Goal: Task Accomplishment & Management: Manage account settings

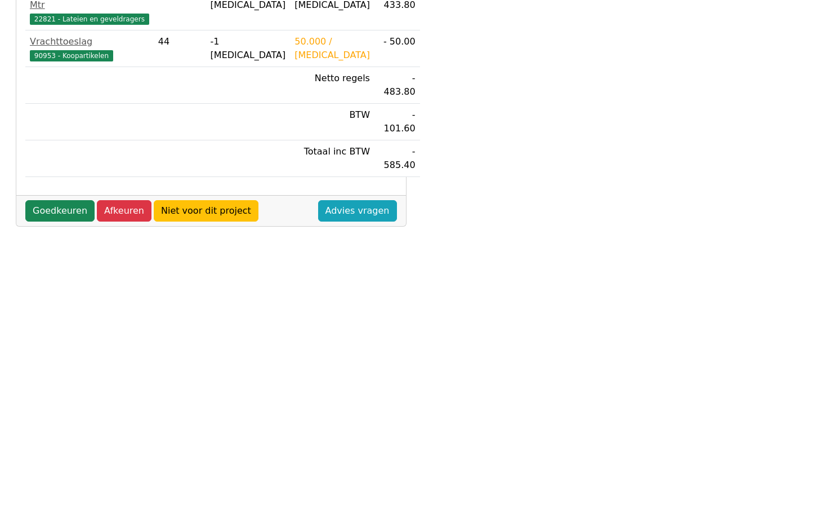
scroll to position [378, 0]
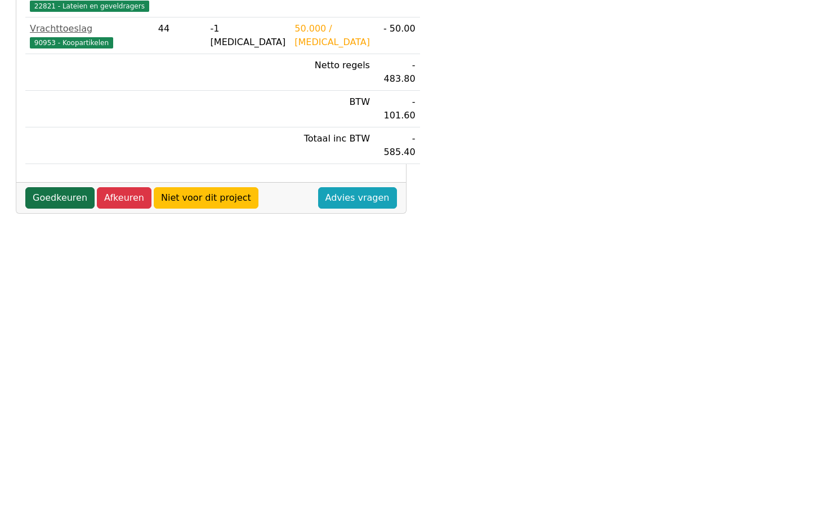
click at [65, 187] on link "Goedkeuren" at bounding box center [59, 197] width 69 height 21
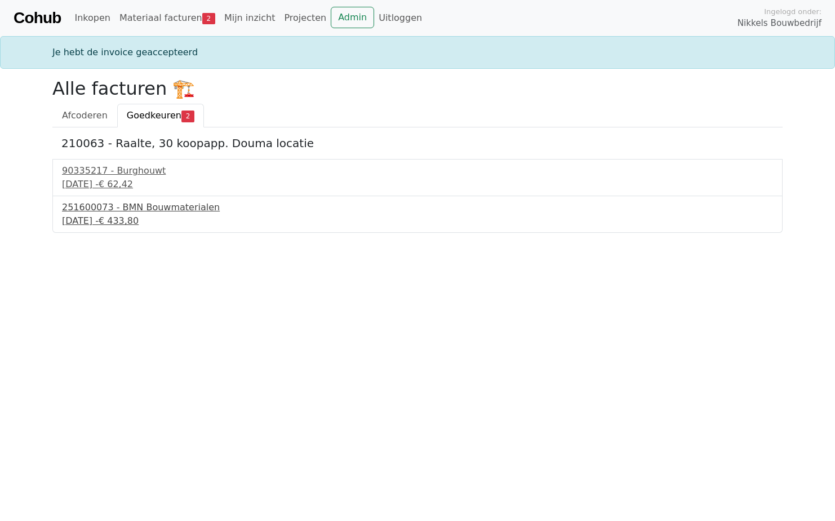
click at [119, 206] on div "251600073 - BMN Bouwmaterialen" at bounding box center [417, 208] width 711 height 14
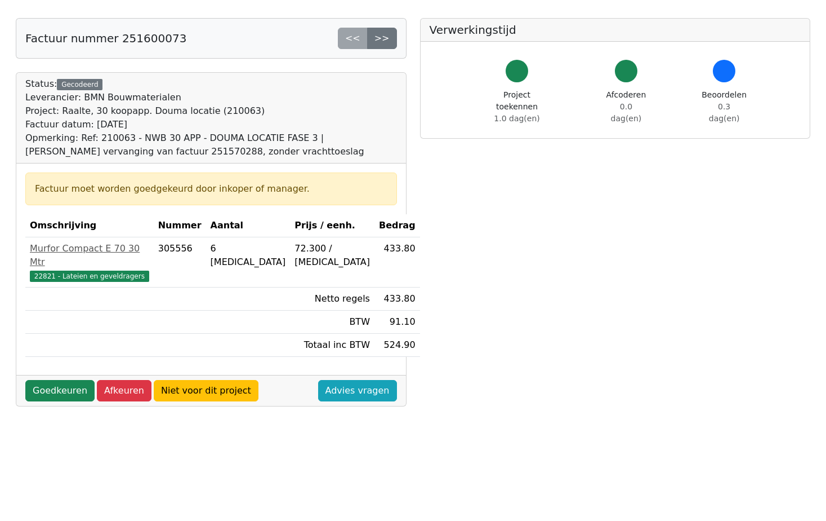
scroll to position [169, 0]
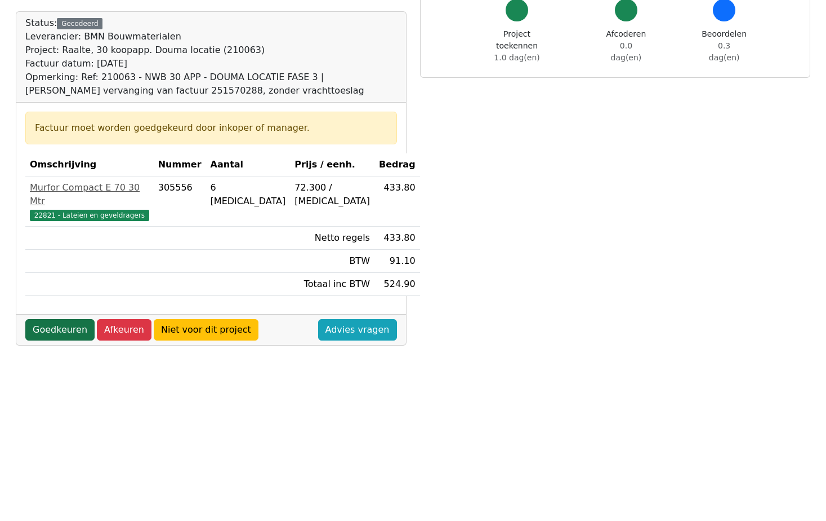
click at [54, 319] on link "Goedkeuren" at bounding box center [59, 329] width 69 height 21
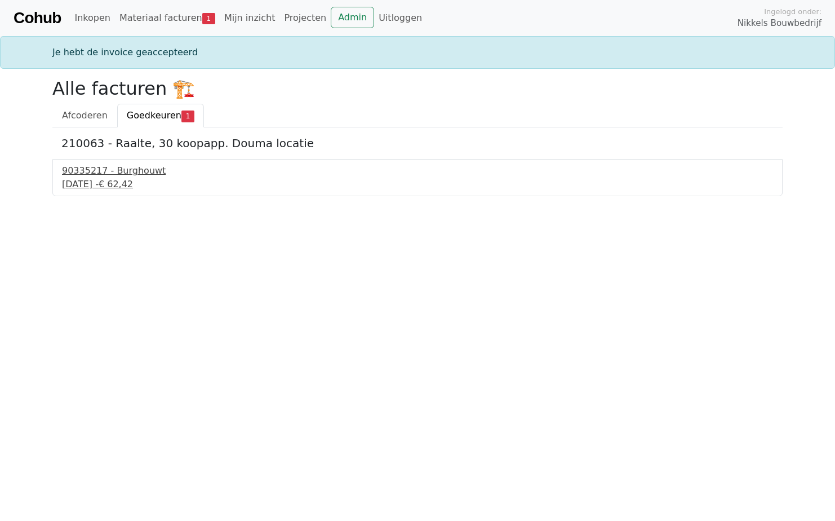
click at [121, 176] on div "90335217 - Burghouwt" at bounding box center [417, 171] width 711 height 14
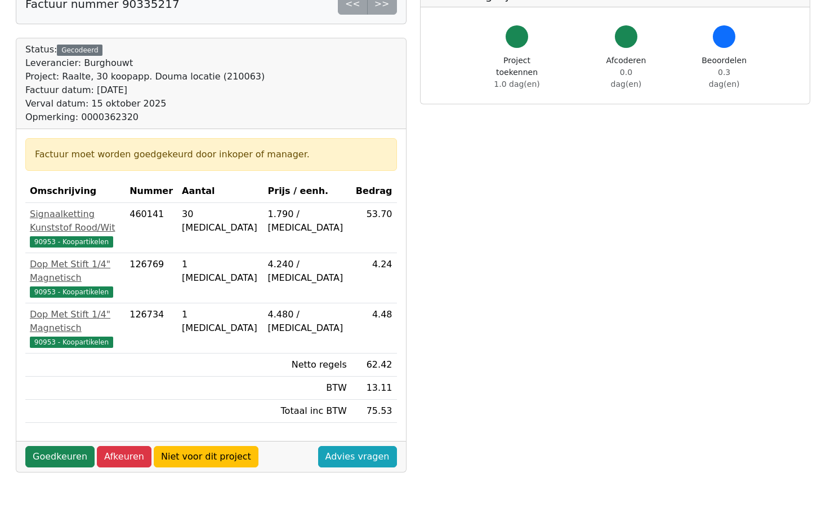
scroll to position [169, 0]
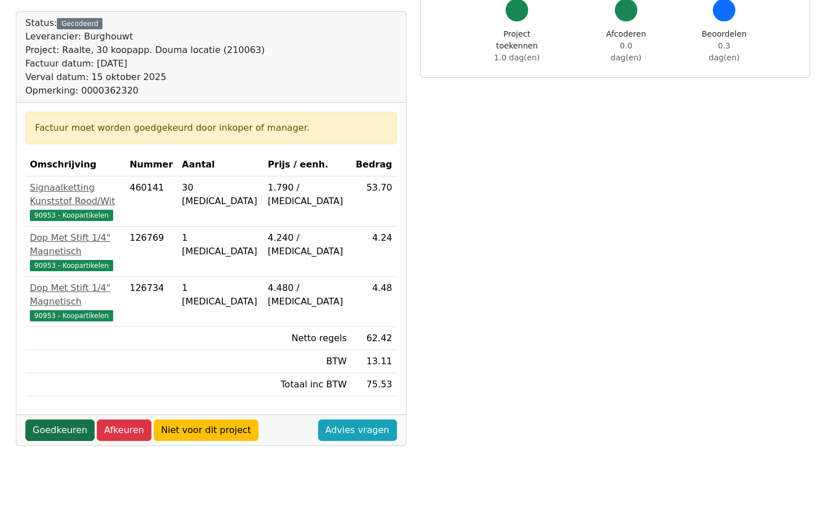
click at [57, 419] on link "Goedkeuren" at bounding box center [59, 429] width 69 height 21
